Goal: Information Seeking & Learning: Understand process/instructions

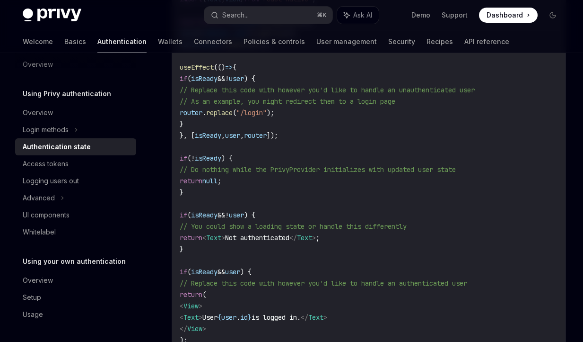
scroll to position [345, 0]
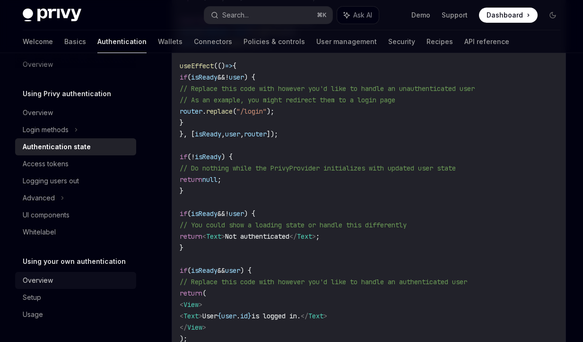
click at [45, 282] on div "Overview" at bounding box center [38, 279] width 30 height 11
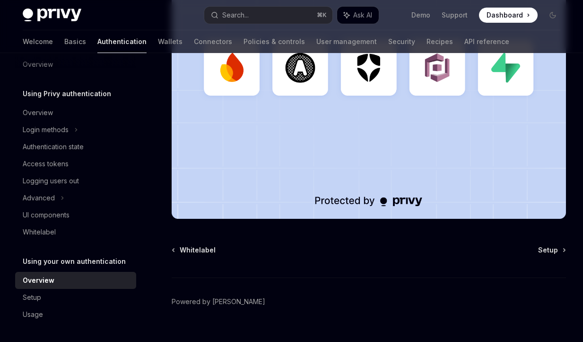
scroll to position [324, 0]
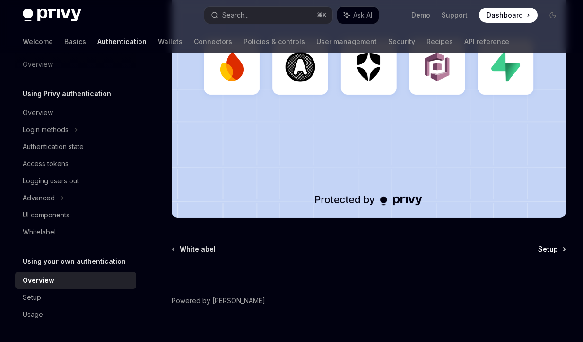
click at [553, 252] on span "Setup" at bounding box center [548, 248] width 20 height 9
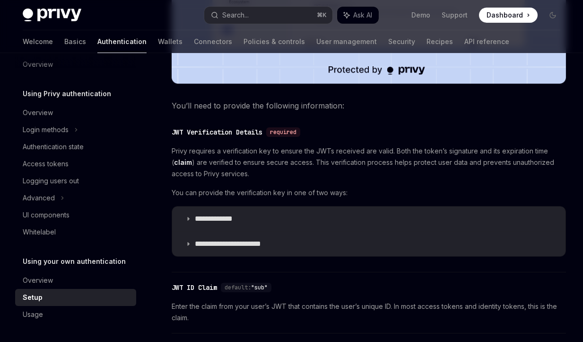
scroll to position [419, 0]
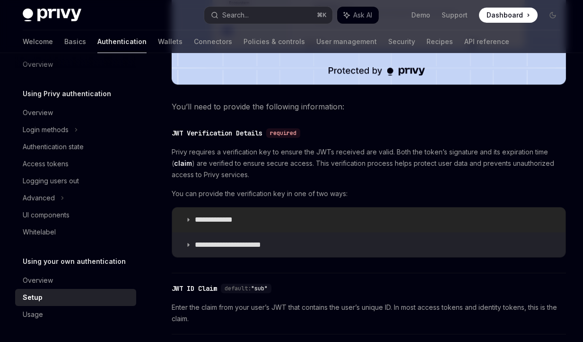
click at [316, 211] on summary "**********" at bounding box center [369, 219] width 394 height 25
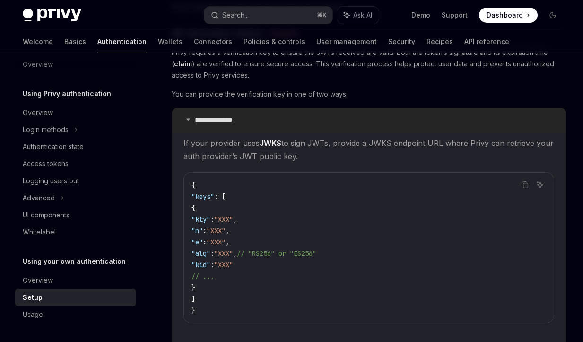
scroll to position [517, 0]
click at [186, 118] on icon at bounding box center [188, 120] width 6 height 6
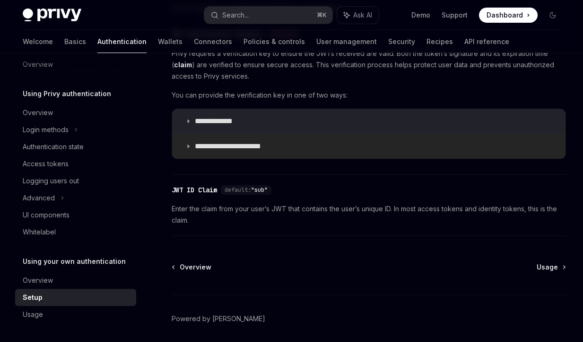
click at [213, 140] on summary "**********" at bounding box center [369, 146] width 394 height 25
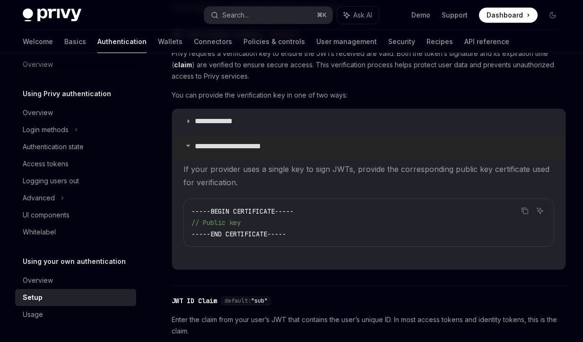
click at [213, 140] on summary "**********" at bounding box center [369, 146] width 394 height 25
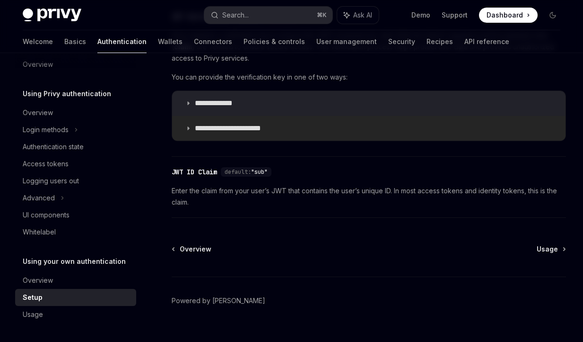
scroll to position [552, 0]
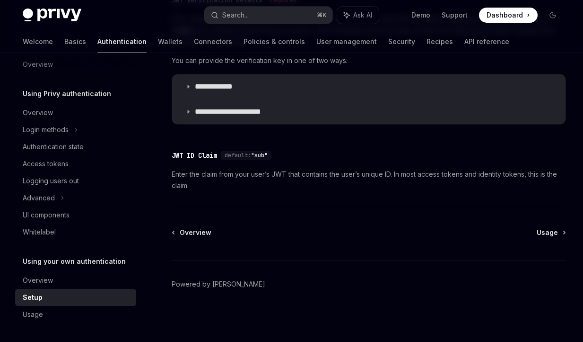
click at [552, 235] on span "Usage" at bounding box center [547, 232] width 21 height 9
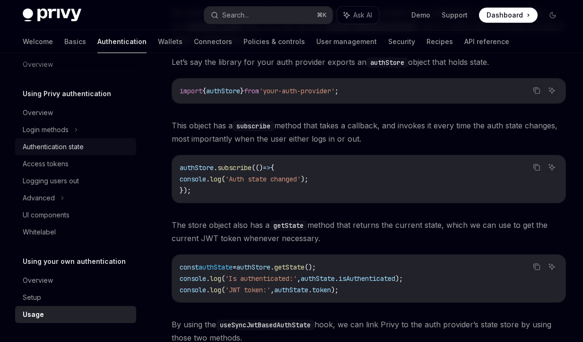
scroll to position [1290, 0]
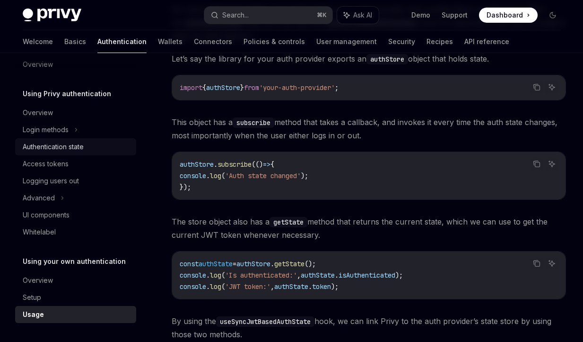
click at [97, 151] on div "Authentication state" at bounding box center [77, 146] width 108 height 11
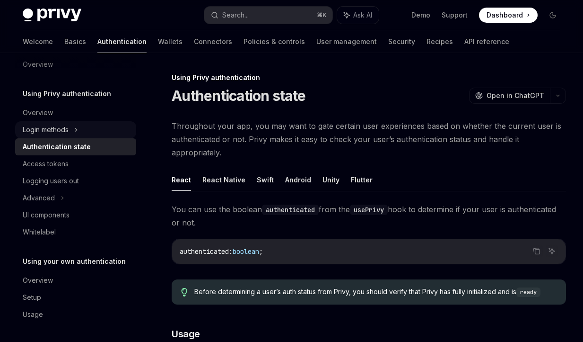
click at [80, 131] on div "Login methods" at bounding box center [75, 129] width 121 height 17
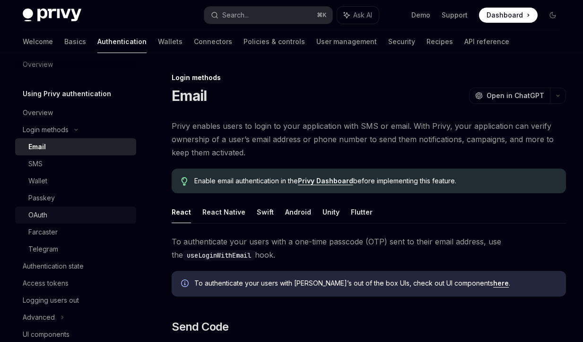
click at [48, 211] on div "OAuth" at bounding box center [79, 214] width 102 height 11
type textarea "*"
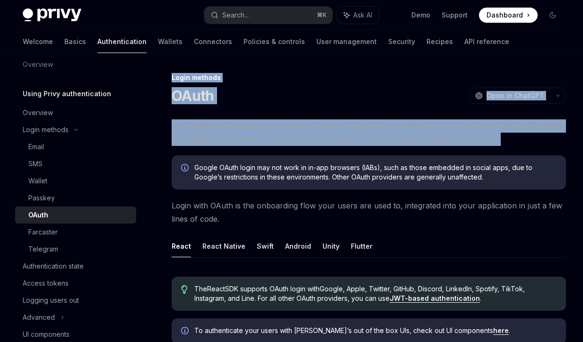
drag, startPoint x: 169, startPoint y: 75, endPoint x: 246, endPoint y: 152, distance: 108.4
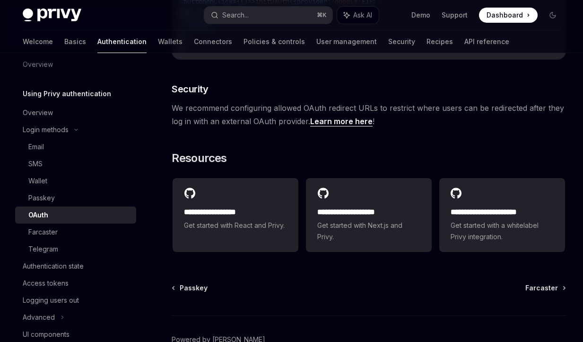
scroll to position [1901, 0]
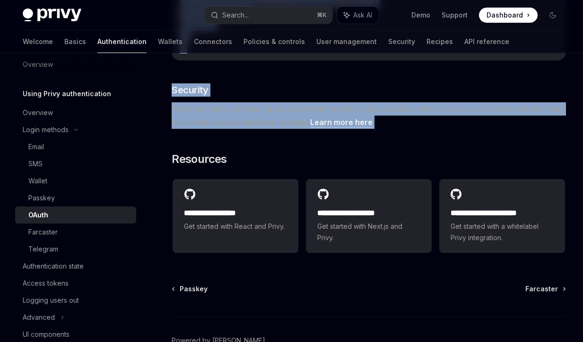
click at [415, 117] on span "We recommend configuring allowed OAuth redirect URLs to restrict where users ca…" at bounding box center [369, 115] width 395 height 26
copy div "Lorem ipsumdo SItam ConsEC Adip el SeddOEI TempOR Inci ut LaboREE Dolor magnaa …"
